Goal: Task Accomplishment & Management: Manage account settings

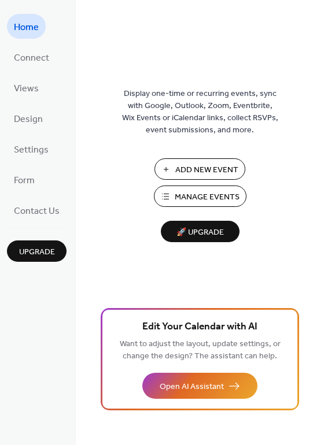
click at [207, 197] on span "Manage Events" at bounding box center [207, 197] width 65 height 12
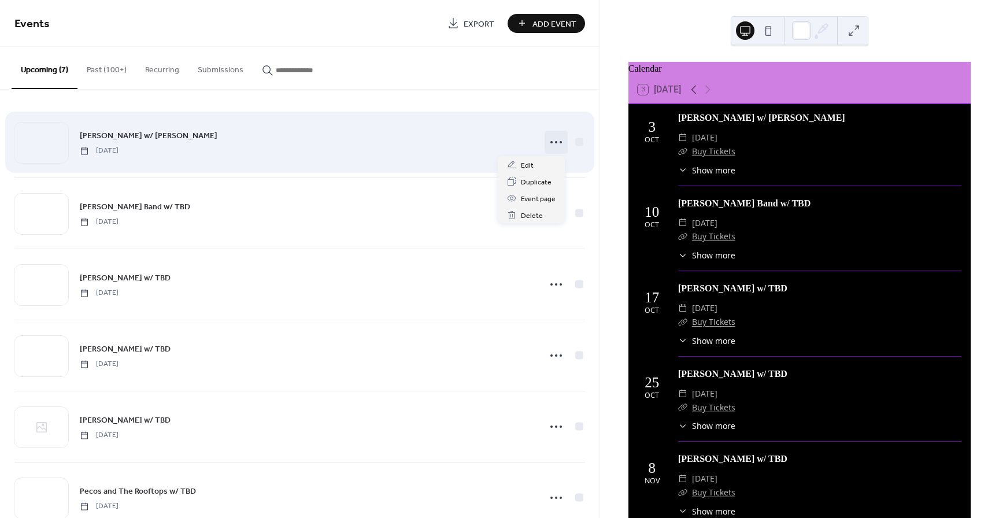
click at [554, 141] on icon at bounding box center [556, 142] width 18 height 18
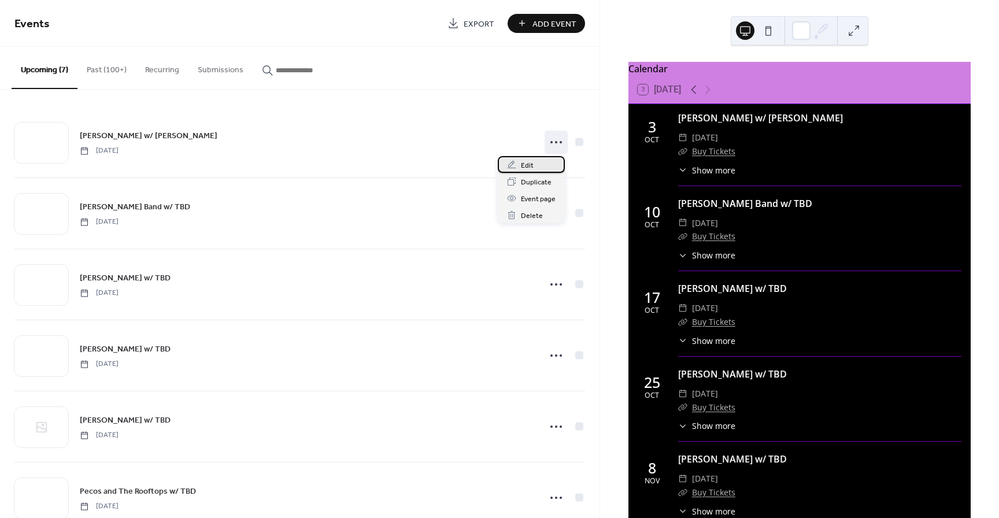
click at [527, 165] on span "Edit" at bounding box center [527, 166] width 13 height 12
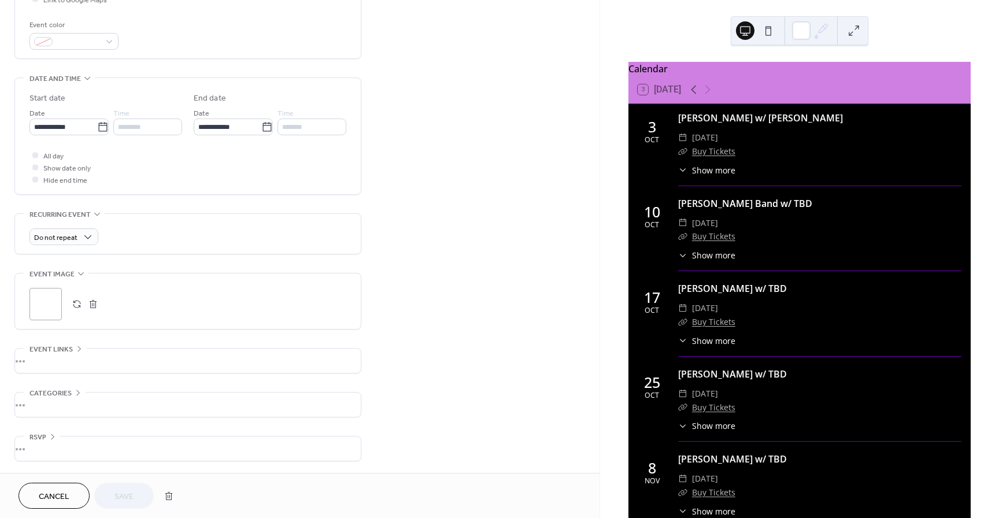
scroll to position [302, 0]
click at [93, 304] on button "button" at bounding box center [93, 304] width 16 height 16
click at [75, 303] on button "button" at bounding box center [77, 304] width 16 height 16
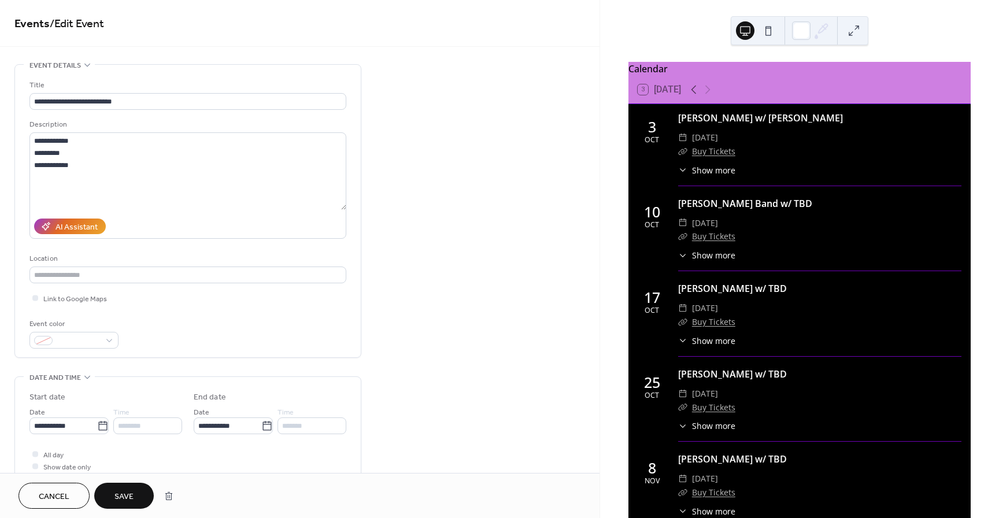
scroll to position [0, 0]
click at [103, 428] on icon at bounding box center [103, 426] width 12 height 12
click at [97, 428] on input "**********" at bounding box center [63, 425] width 68 height 17
click at [158, 277] on span "›" at bounding box center [160, 277] width 17 height 23
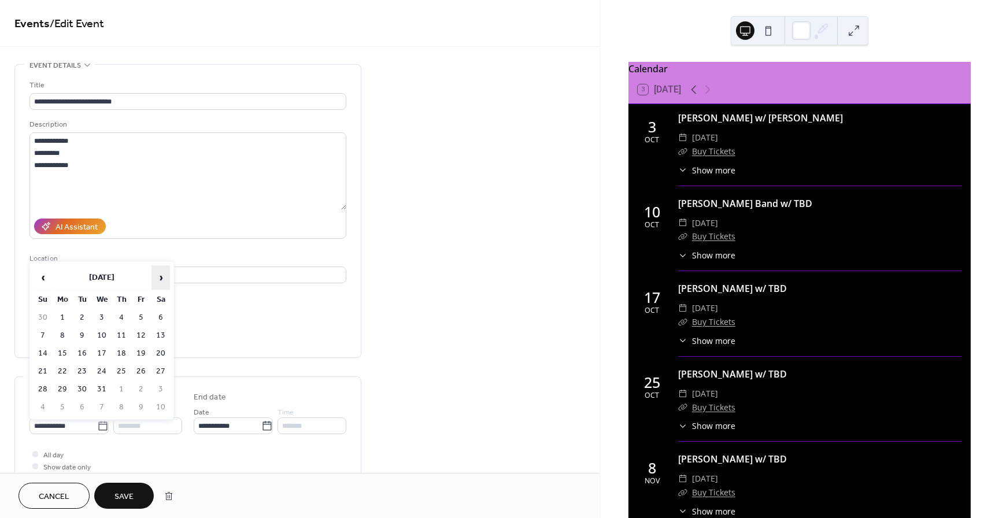
click at [158, 277] on span "›" at bounding box center [160, 277] width 17 height 23
click at [146, 372] on td "23" at bounding box center [141, 371] width 18 height 17
type input "**********"
click at [119, 499] on span "Save" at bounding box center [123, 497] width 19 height 12
